Goal: Task Accomplishment & Management: Manage account settings

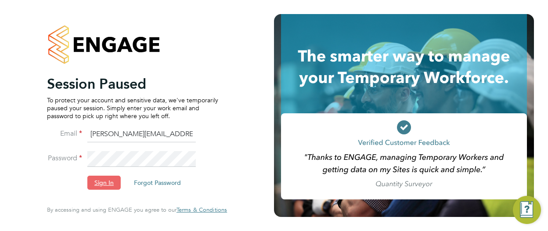
click at [113, 180] on button "Sign In" at bounding box center [103, 183] width 33 height 14
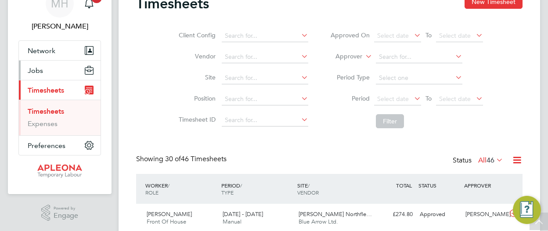
click at [42, 71] on button "Jobs" at bounding box center [60, 70] width 82 height 19
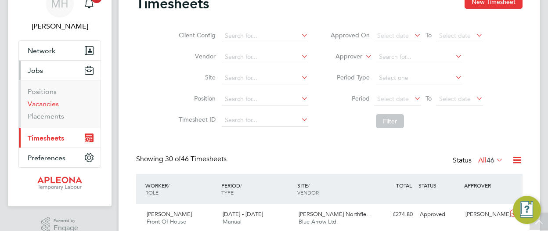
click at [39, 104] on link "Vacancies" at bounding box center [43, 104] width 31 height 8
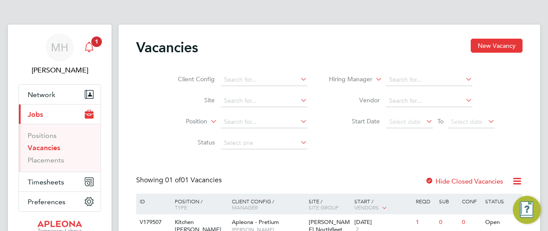
click at [95, 50] on div "Main navigation" at bounding box center [89, 48] width 18 height 18
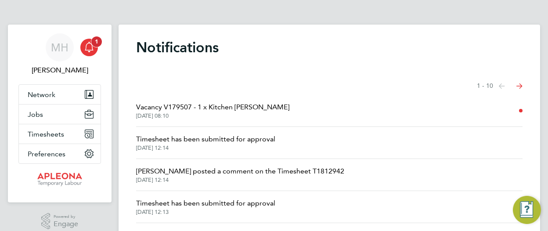
click at [94, 54] on div "Main navigation" at bounding box center [89, 48] width 18 height 18
click at [52, 136] on span "Timesheets" at bounding box center [46, 134] width 36 height 8
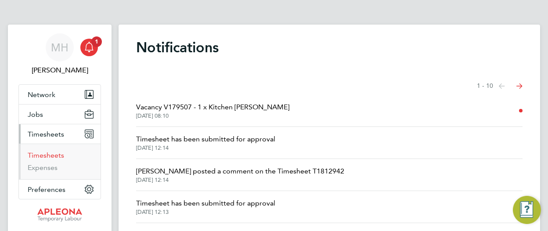
click at [45, 152] on link "Timesheets" at bounding box center [46, 155] width 36 height 8
